Goal: Check status

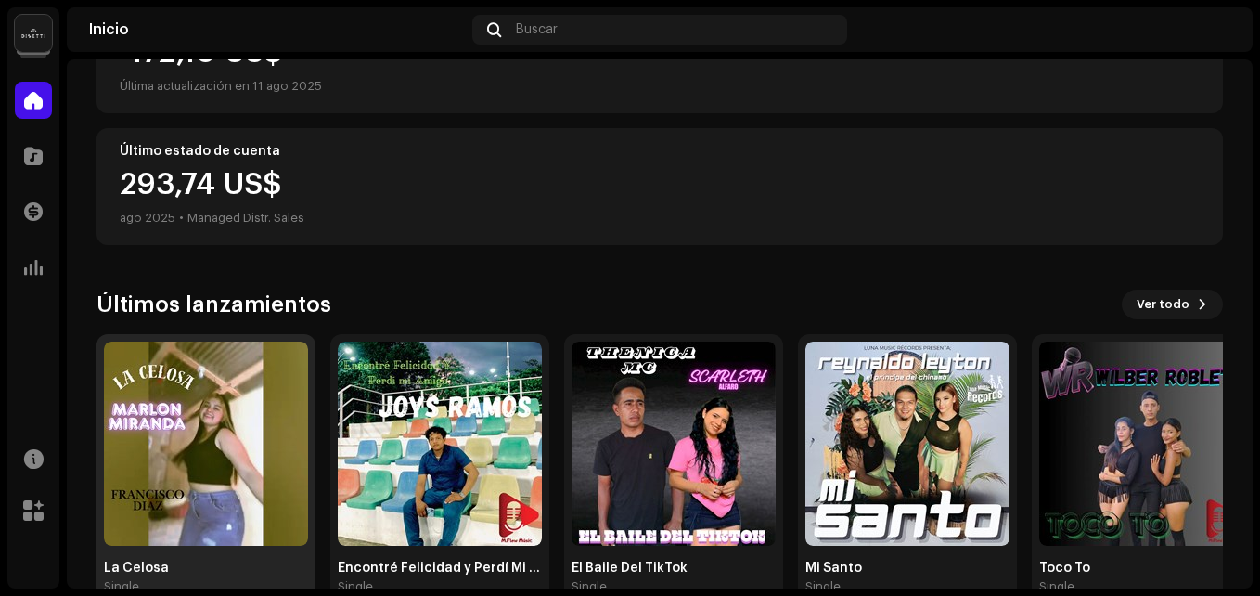
scroll to position [460, 0]
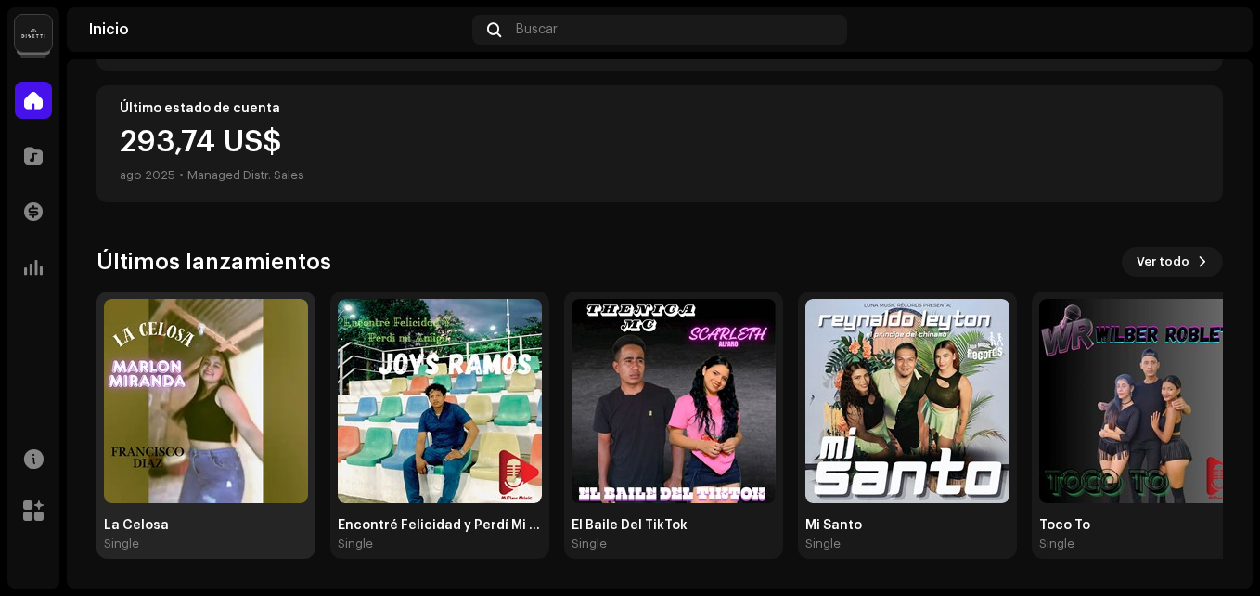
click at [206, 386] on img at bounding box center [206, 401] width 204 height 204
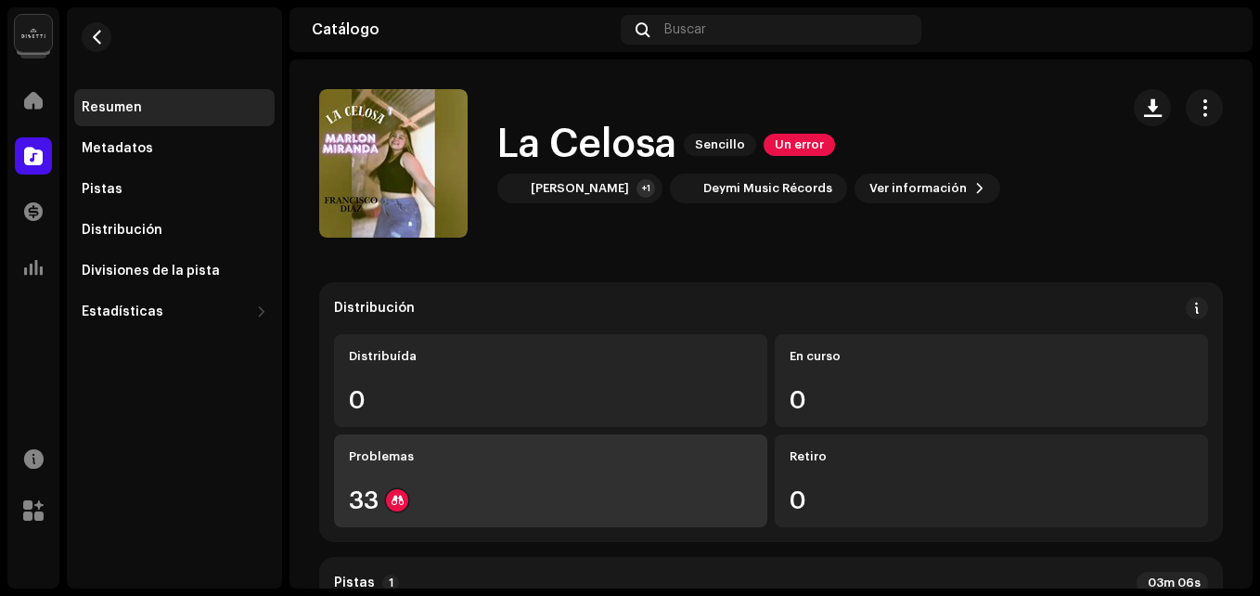
click at [449, 489] on div "33" at bounding box center [551, 500] width 404 height 24
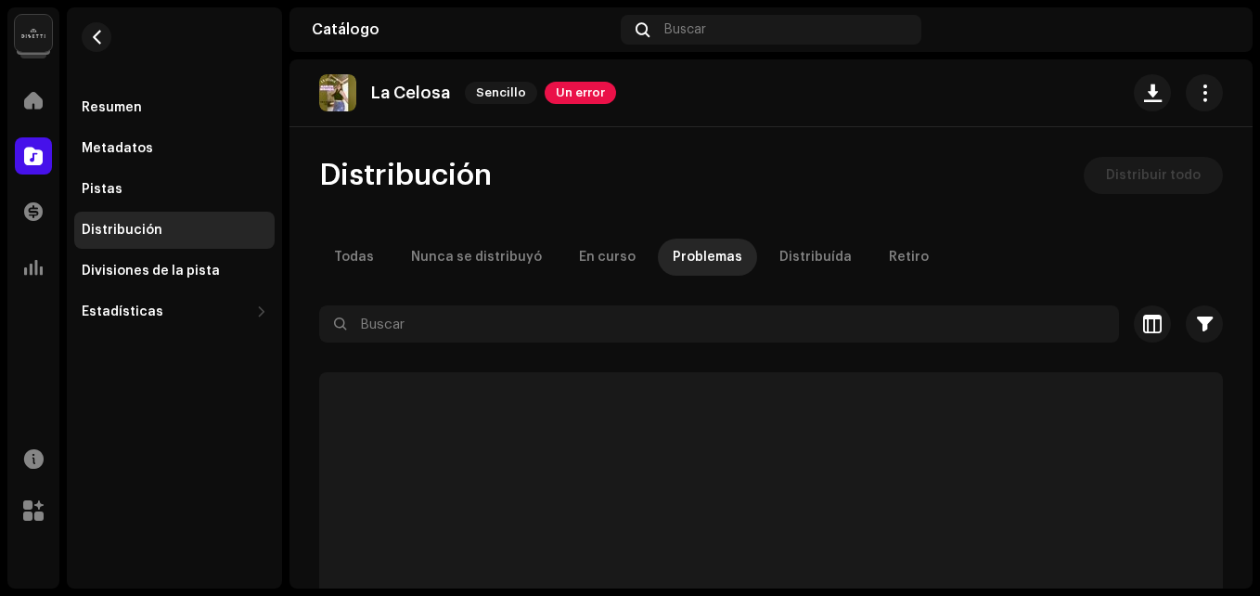
click at [573, 95] on span "Un error" at bounding box center [580, 93] width 71 height 22
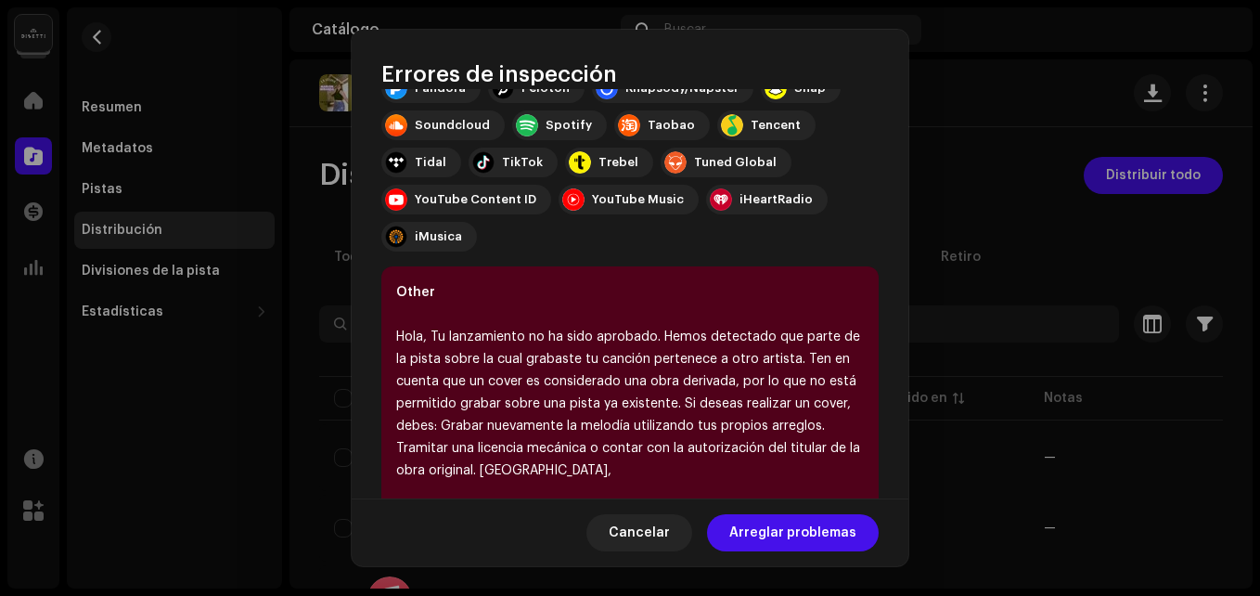
scroll to position [464, 0]
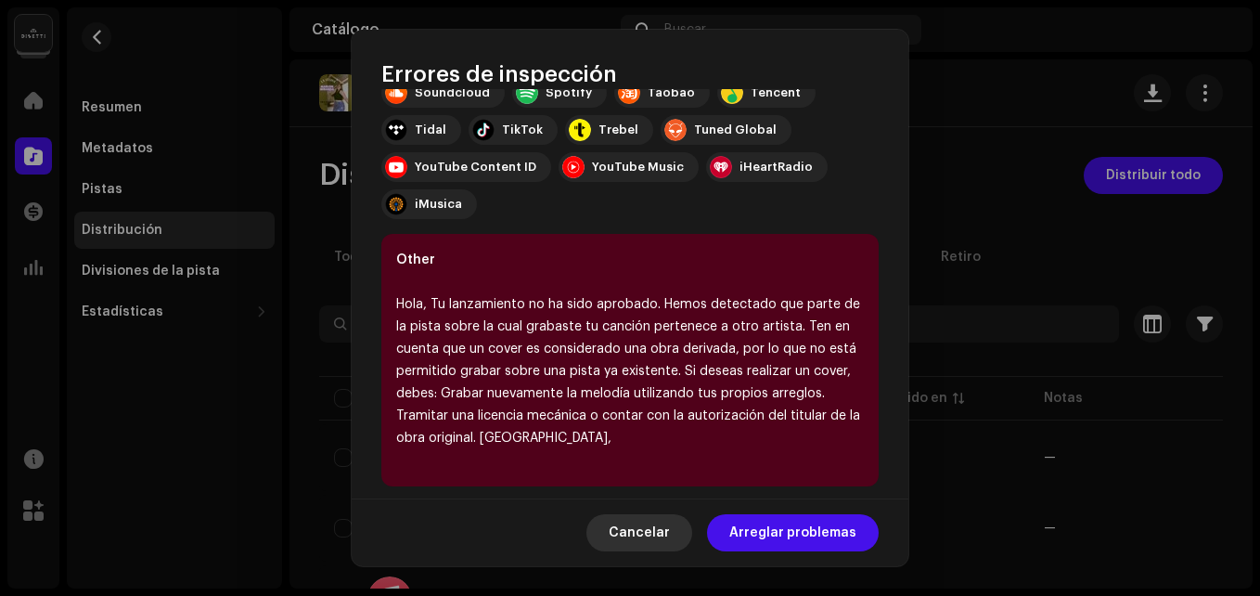
click at [645, 533] on span "Cancelar" at bounding box center [639, 532] width 61 height 37
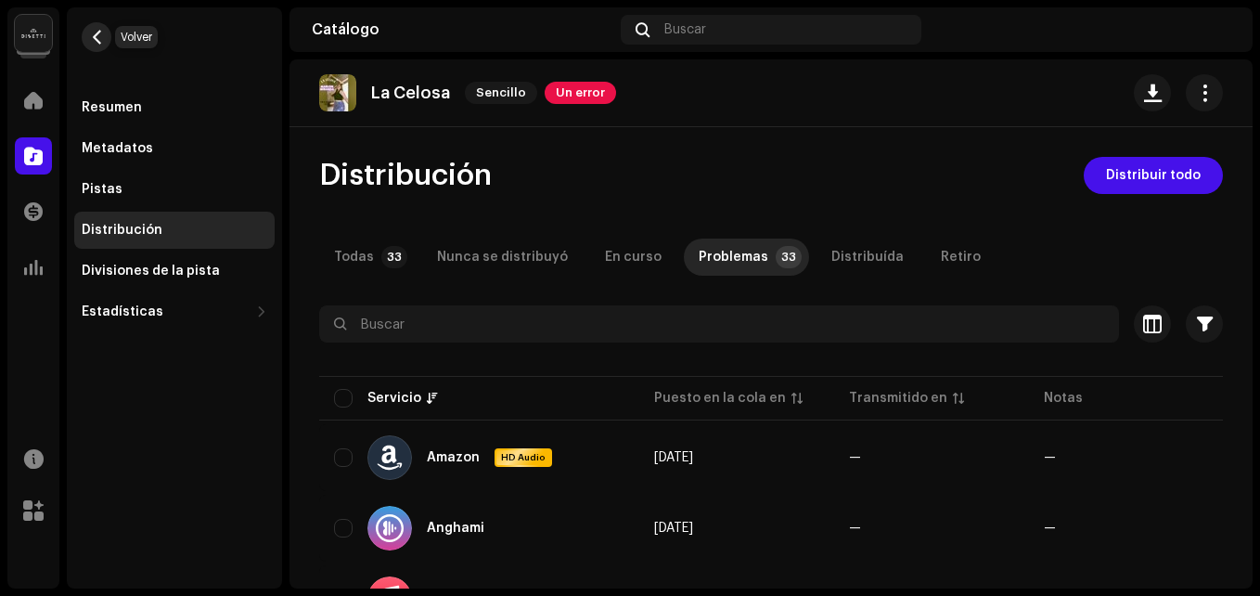
click at [98, 48] on button "button" at bounding box center [97, 37] width 30 height 30
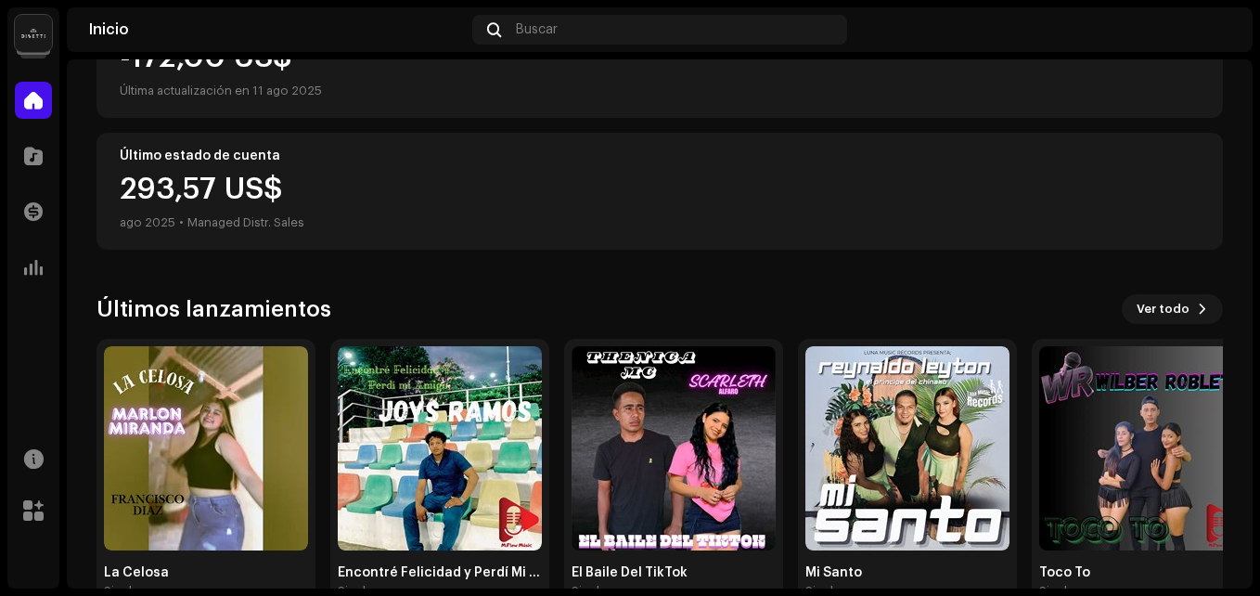
scroll to position [460, 0]
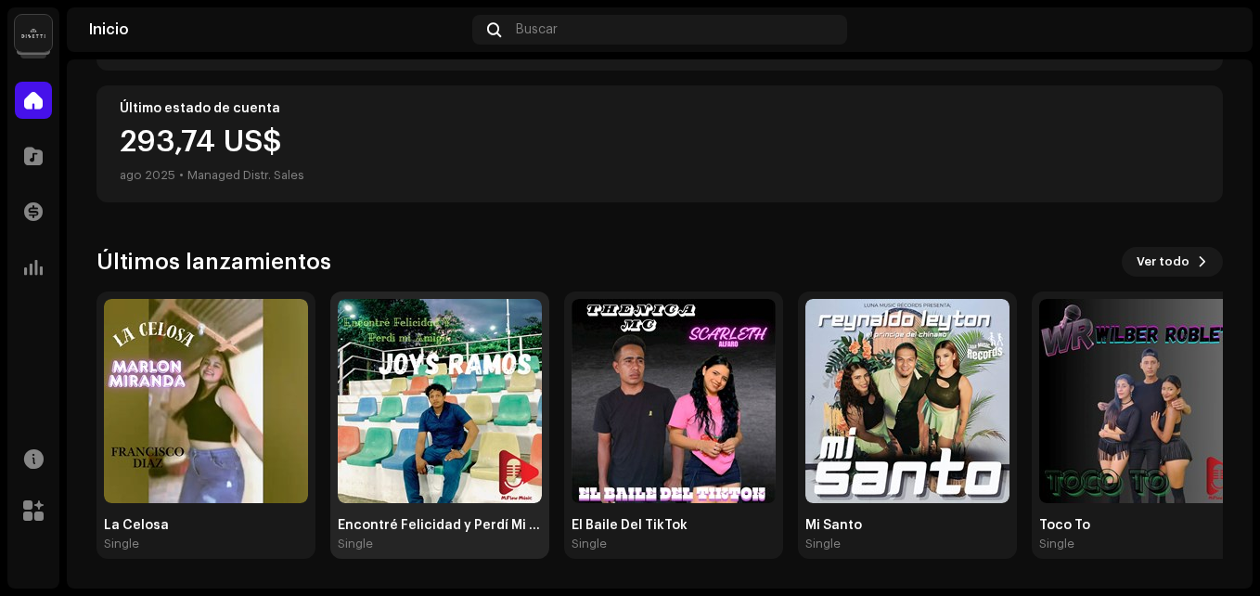
click at [445, 399] on img at bounding box center [440, 401] width 204 height 204
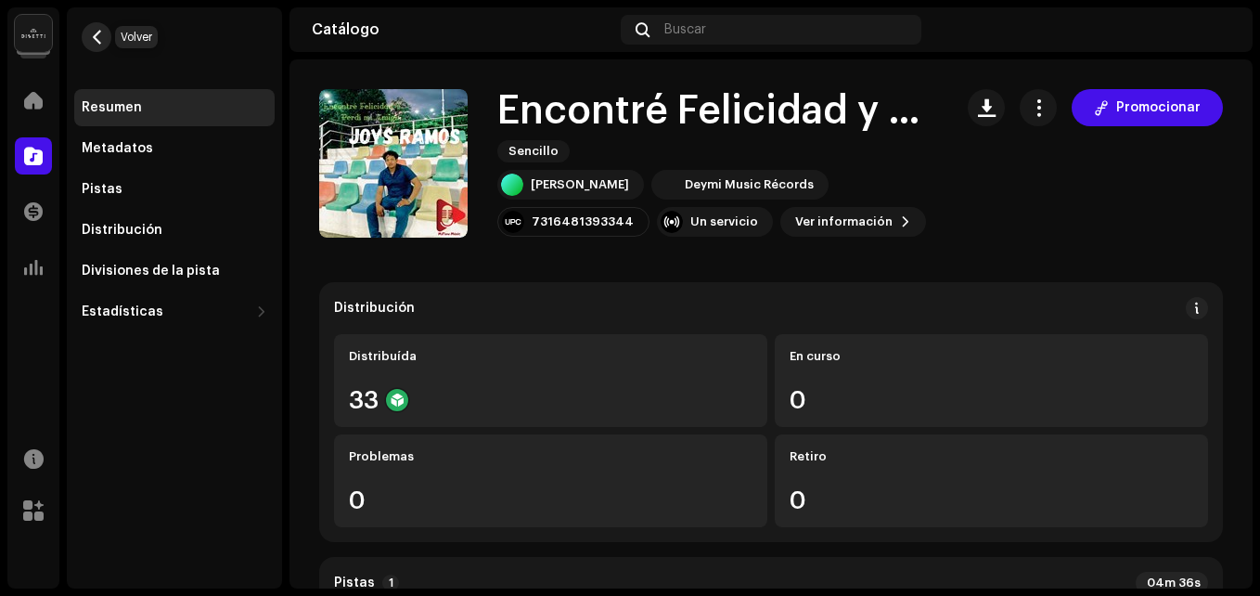
click at [96, 37] on span "button" at bounding box center [97, 37] width 14 height 15
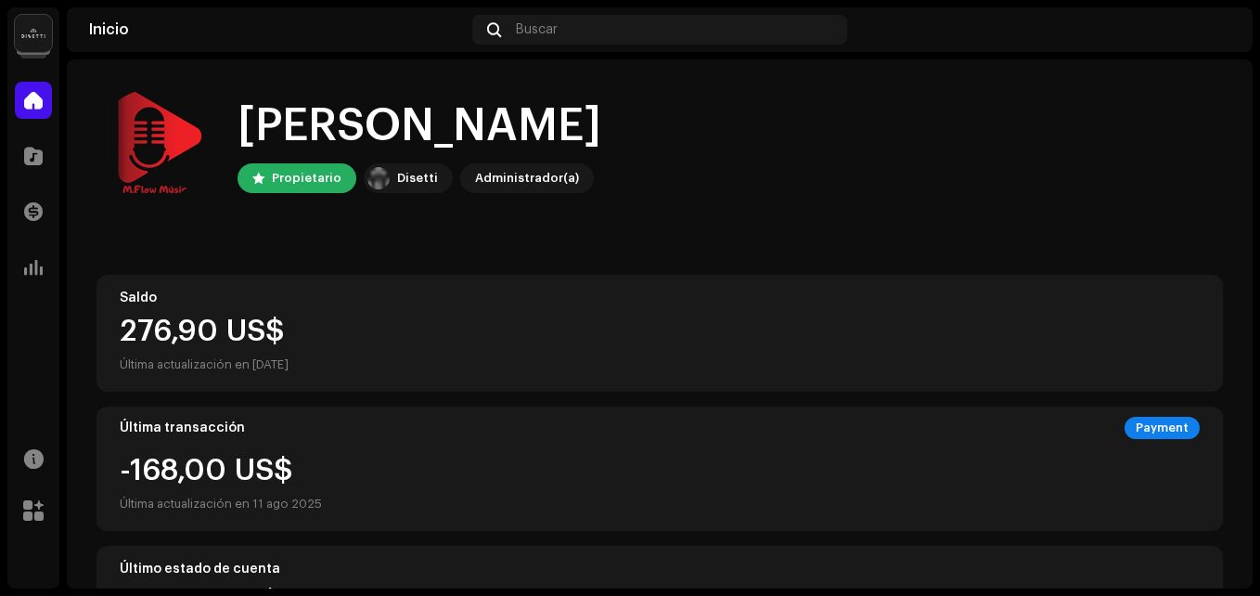
scroll to position [460, 0]
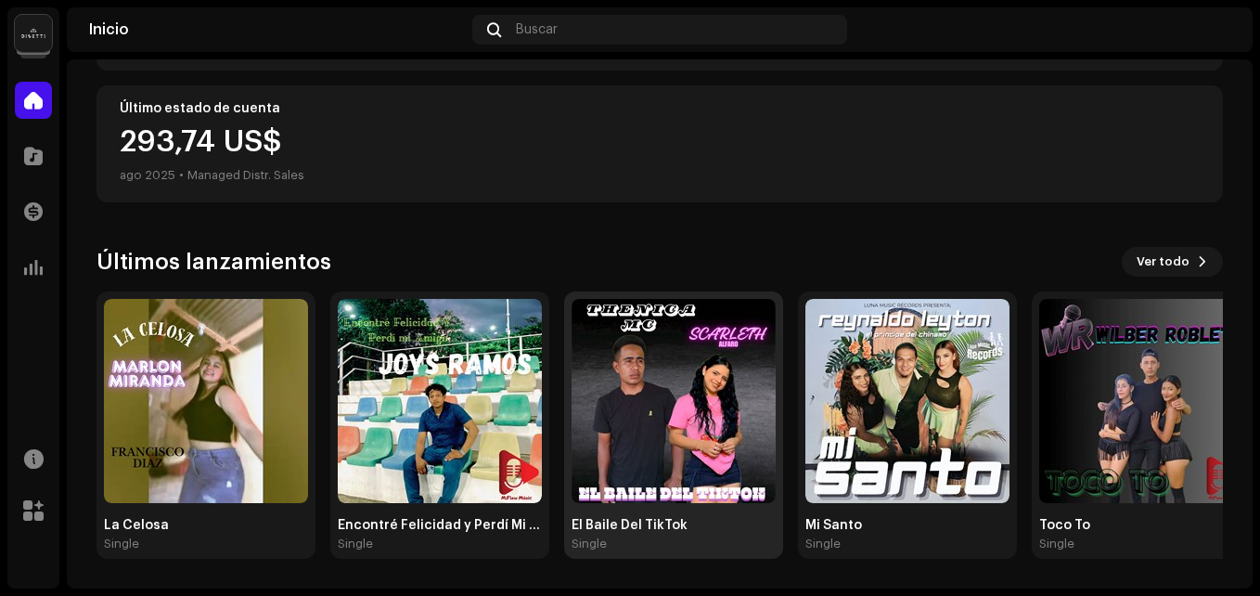
click at [670, 368] on img at bounding box center [674, 401] width 204 height 204
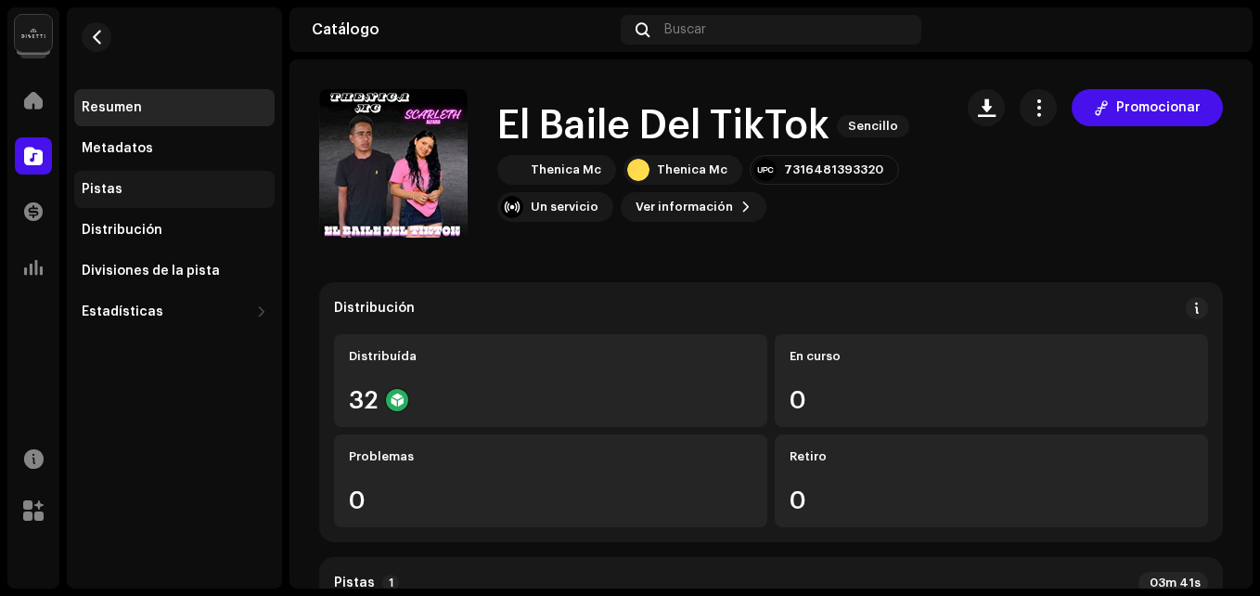
click at [110, 188] on div "Pistas" at bounding box center [102, 189] width 41 height 15
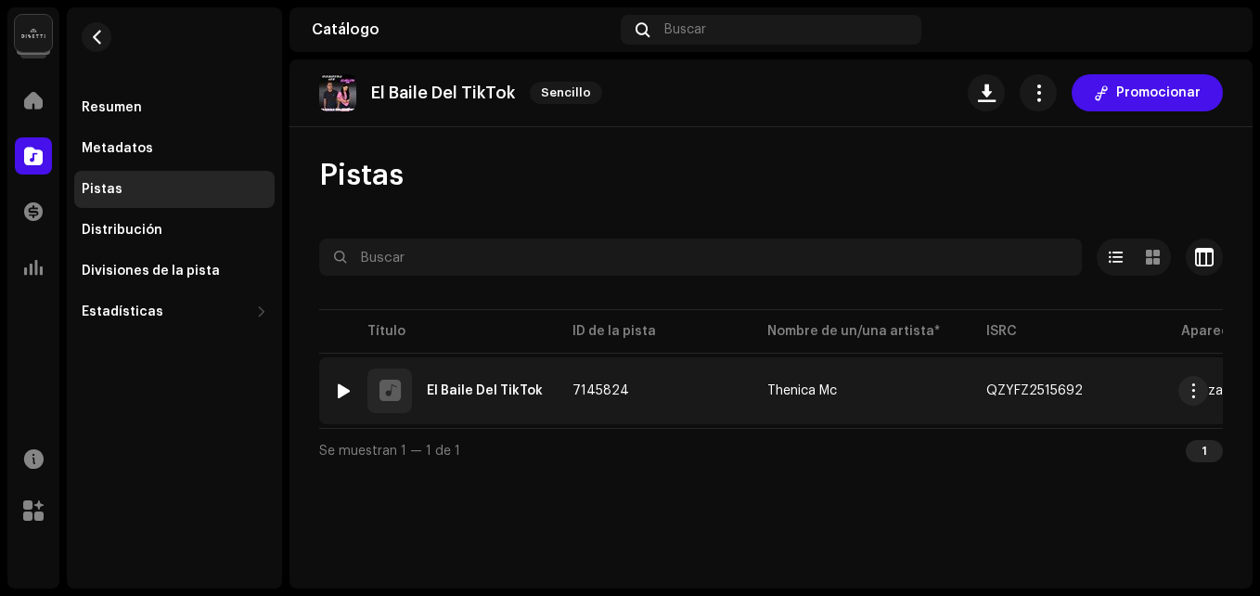
click at [526, 380] on div "1 El Baile Del TikTok" at bounding box center [438, 390] width 209 height 45
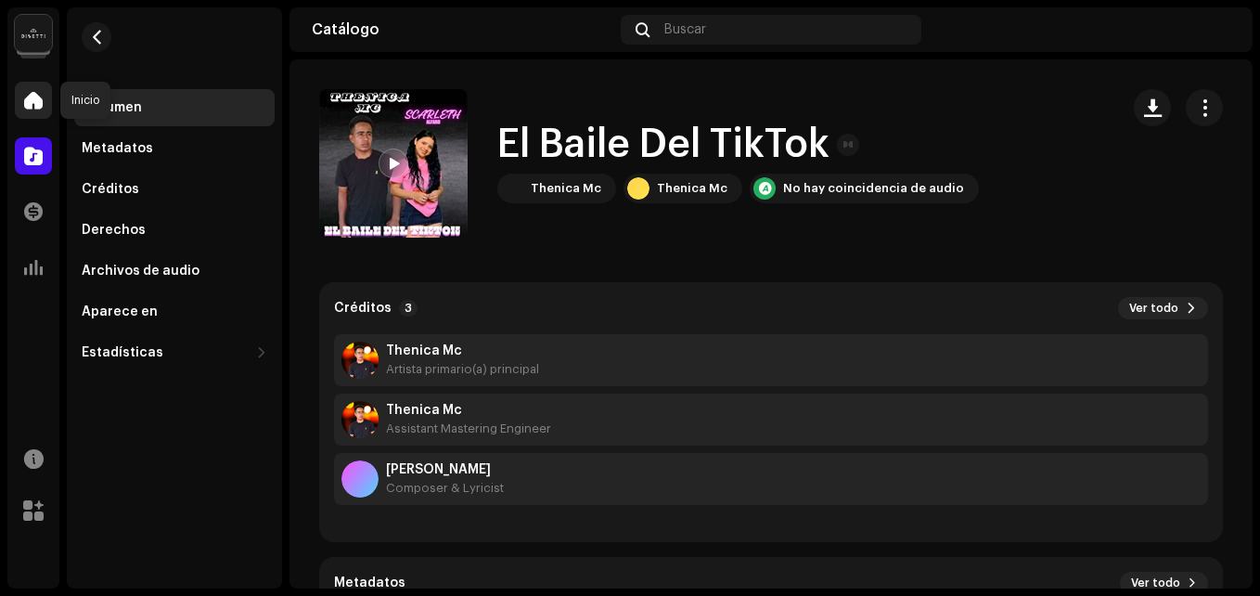
click at [37, 113] on div at bounding box center [33, 100] width 37 height 37
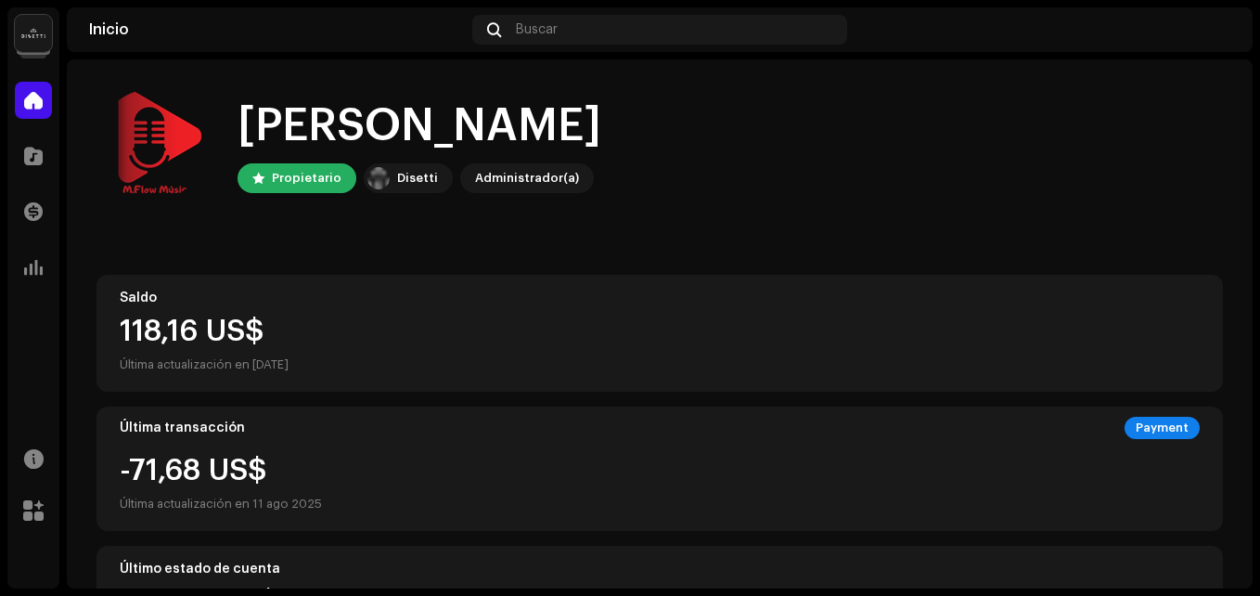
click at [37, 113] on div at bounding box center [33, 100] width 37 height 37
